Goal: Navigation & Orientation: Understand site structure

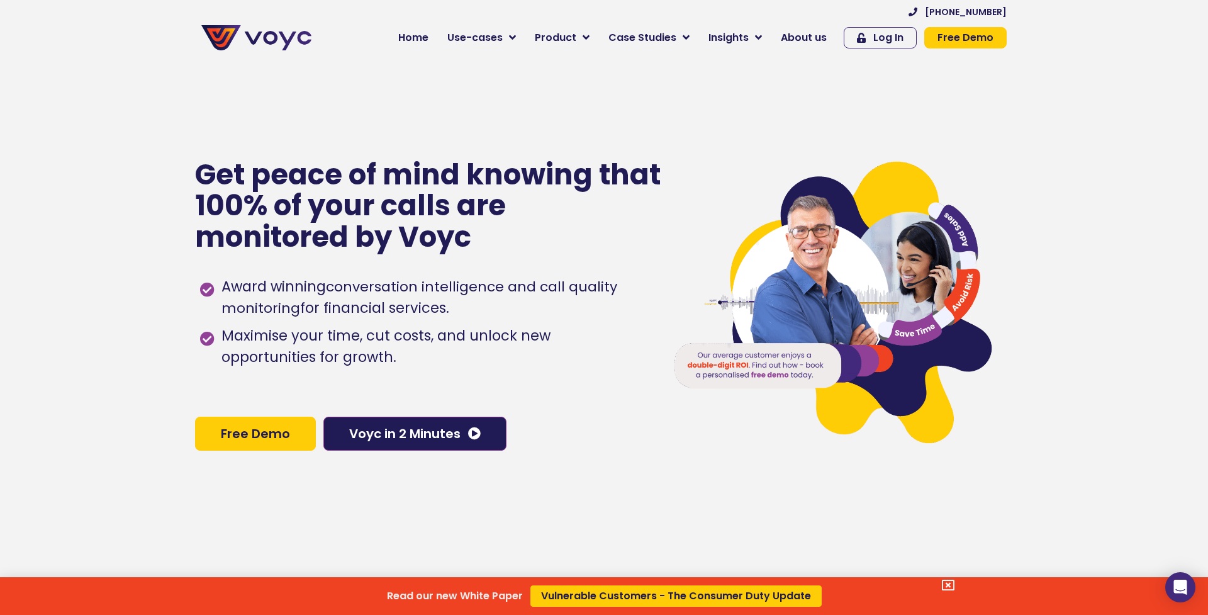
click at [574, 41] on div "Read our new White Paper Vulnerable Customers - The Consumer Duty Update" at bounding box center [604, 307] width 1208 height 615
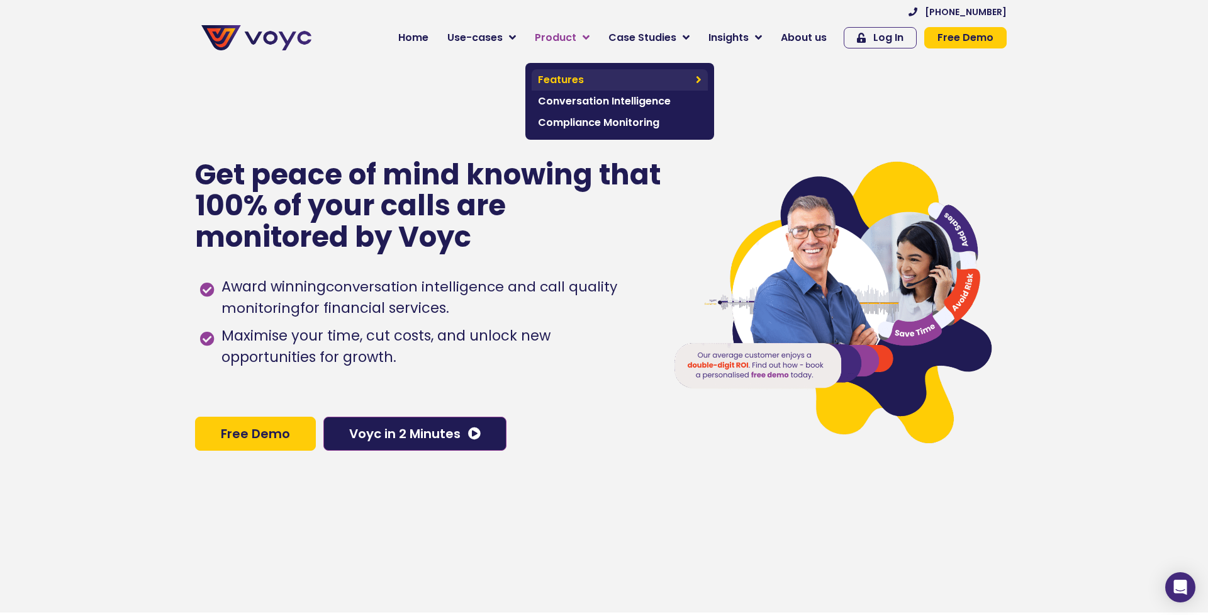
click at [562, 76] on span "Features" at bounding box center [614, 79] width 152 height 15
click at [615, 92] on link "Conversation Intelligence" at bounding box center [619, 101] width 176 height 21
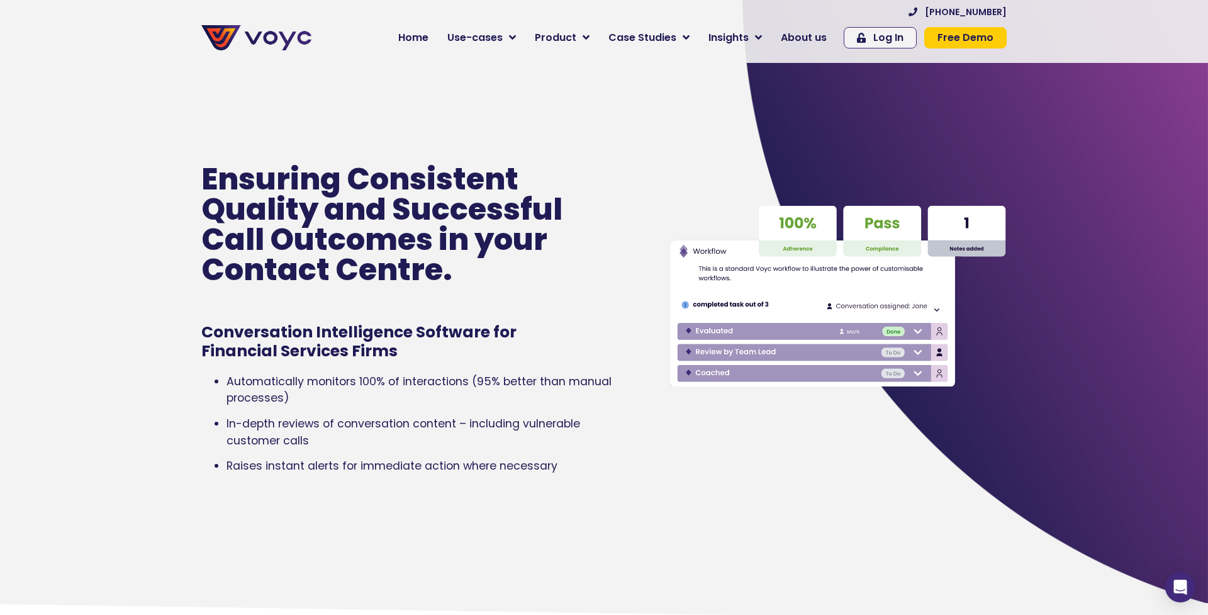
scroll to position [9, 0]
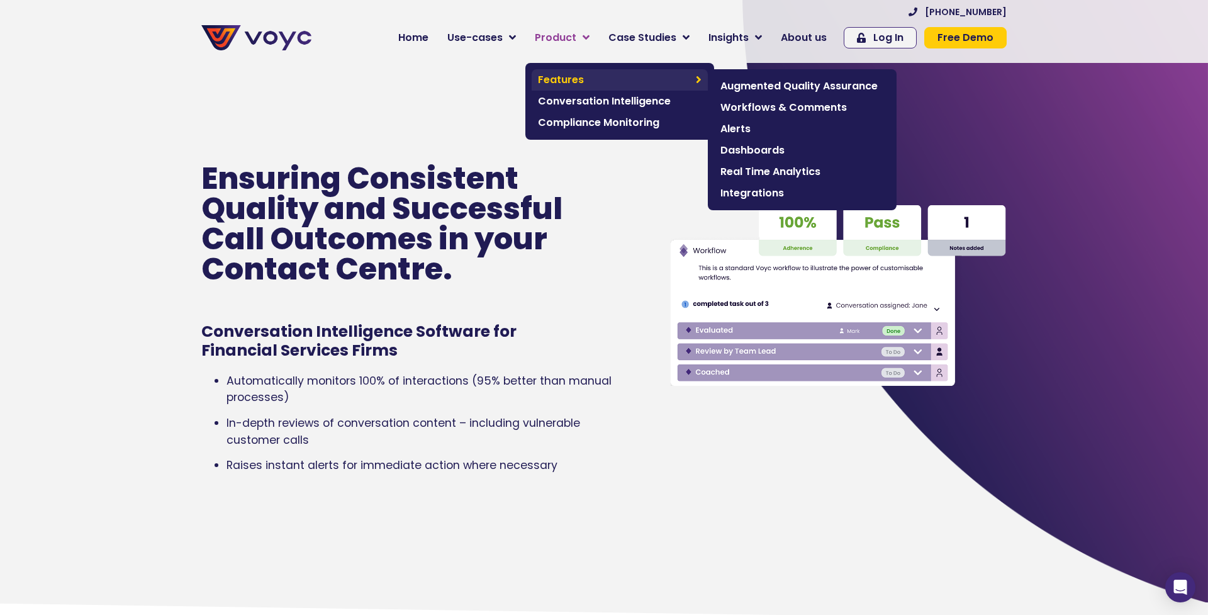
click at [579, 72] on link "Features" at bounding box center [619, 79] width 176 height 21
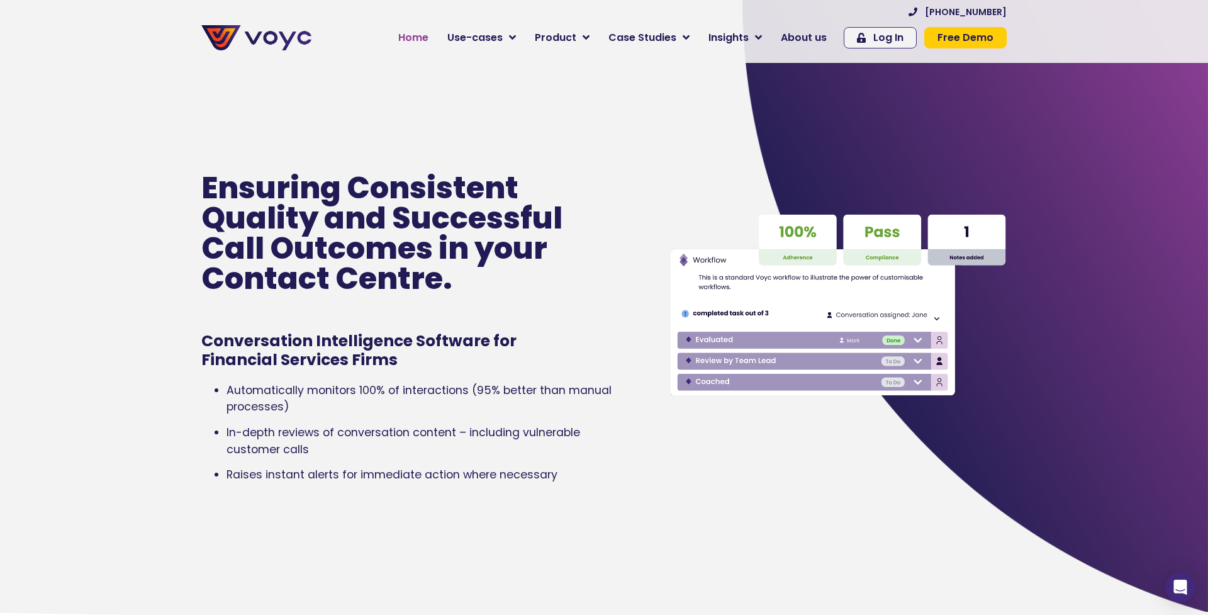
click at [413, 31] on span "Home" at bounding box center [413, 37] width 30 height 15
